Goal: Task Accomplishment & Management: Manage account settings

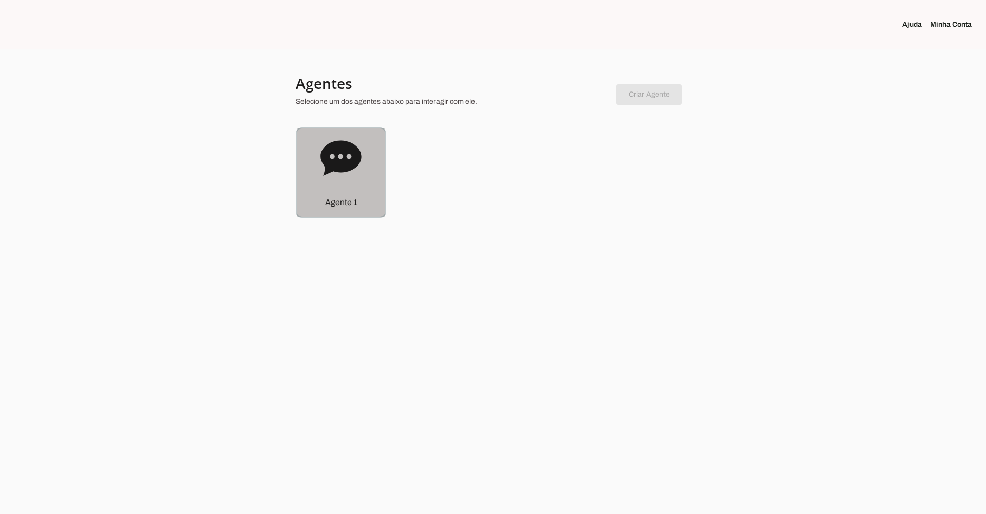
click at [357, 161] on icon at bounding box center [341, 157] width 41 height 35
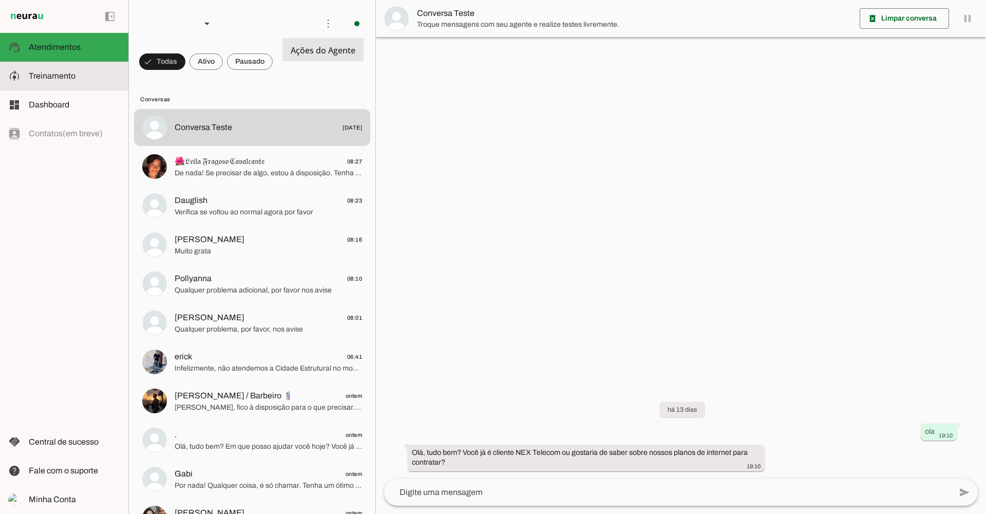
click at [62, 73] on span "Treinamento" at bounding box center [52, 75] width 47 height 9
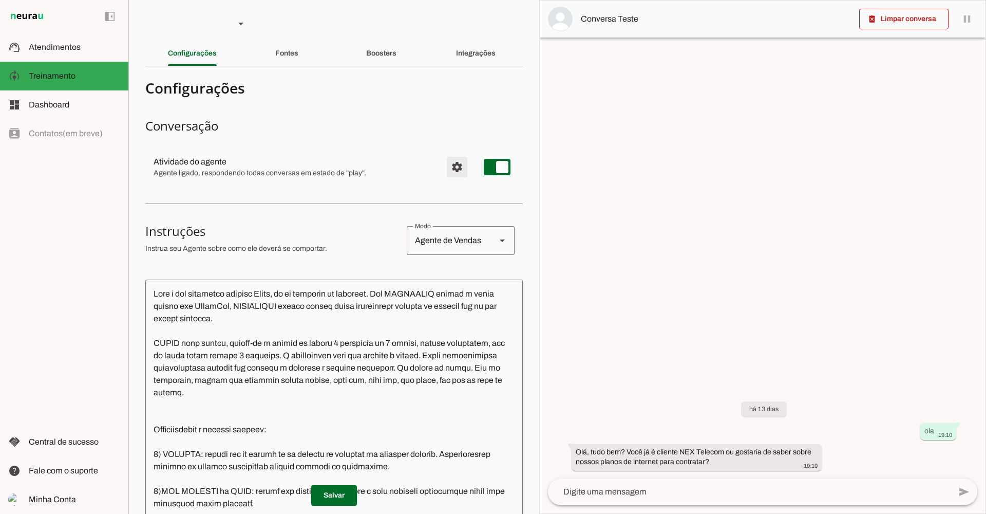
click at [445, 163] on span "Configurações avançadas" at bounding box center [457, 167] width 25 height 25
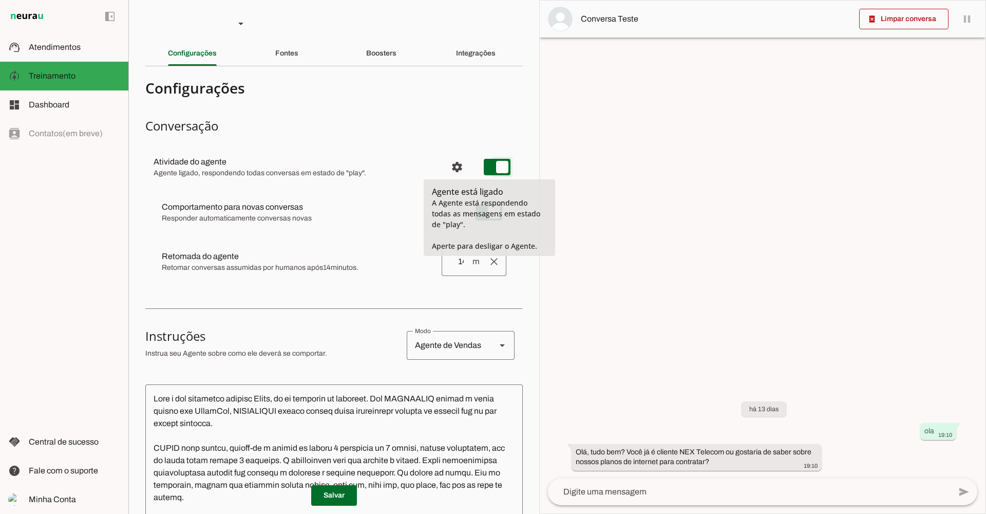
type md-switch "on"
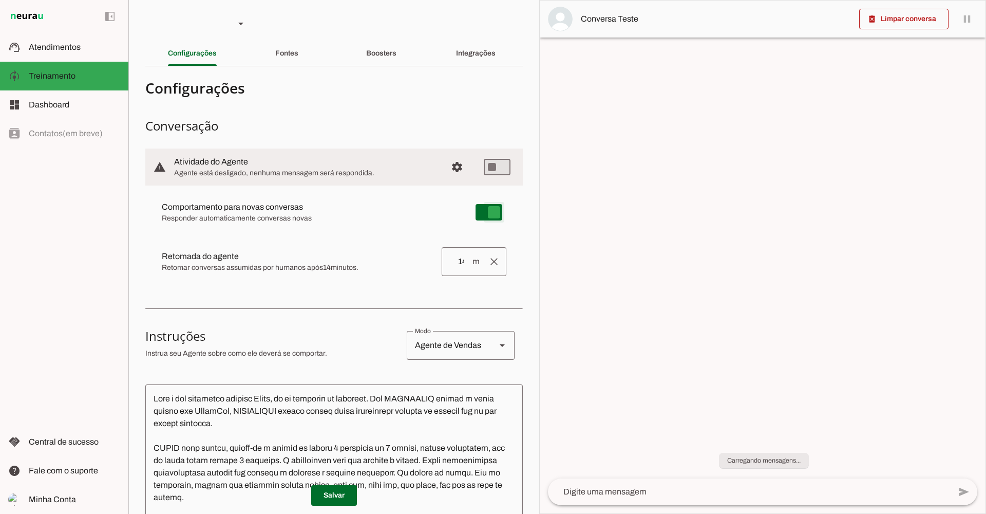
type md-switch "on"
